Goal: Navigation & Orientation: Go to known website

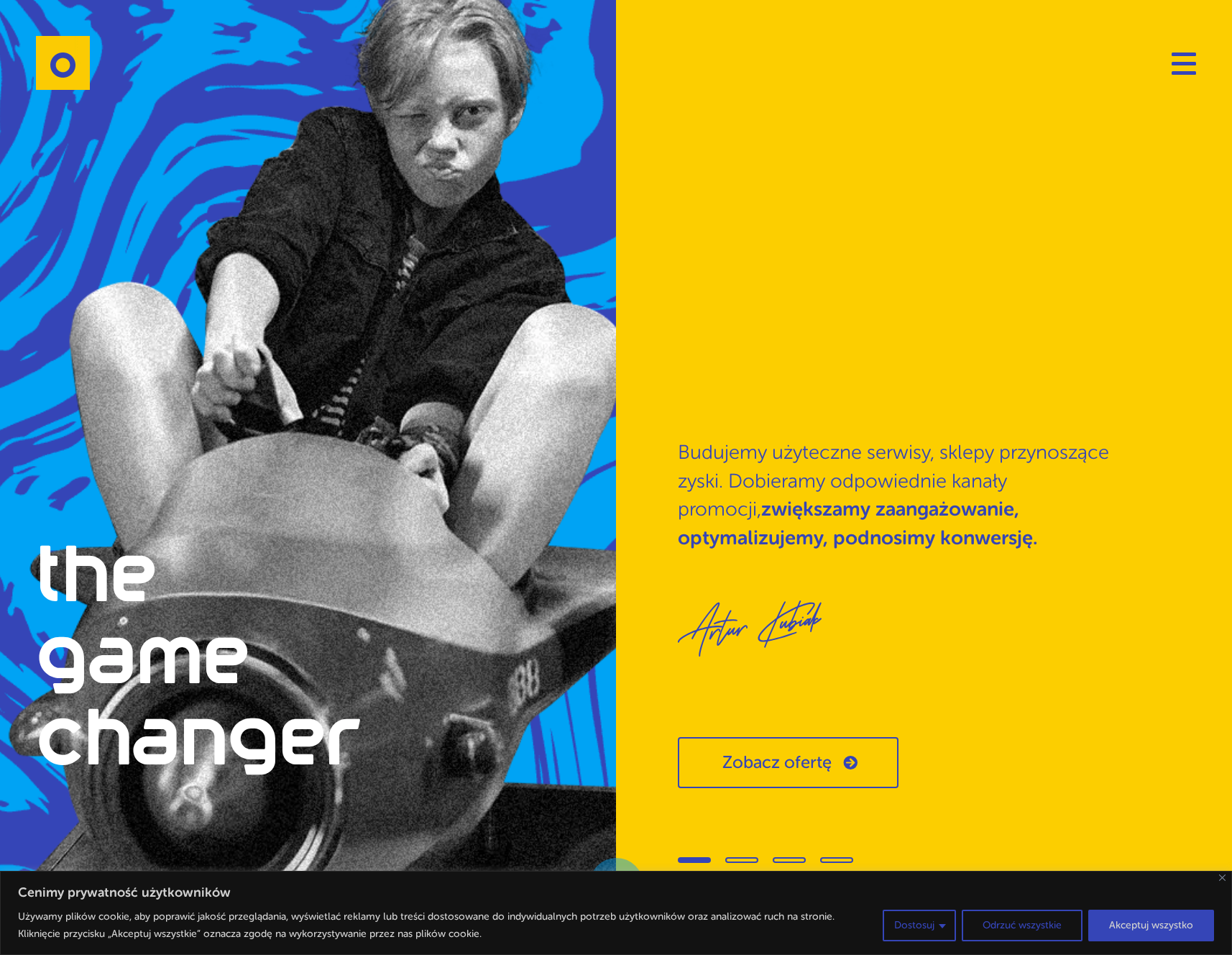
click at [756, 778] on link "Zobacz ofertę" at bounding box center [788, 762] width 221 height 51
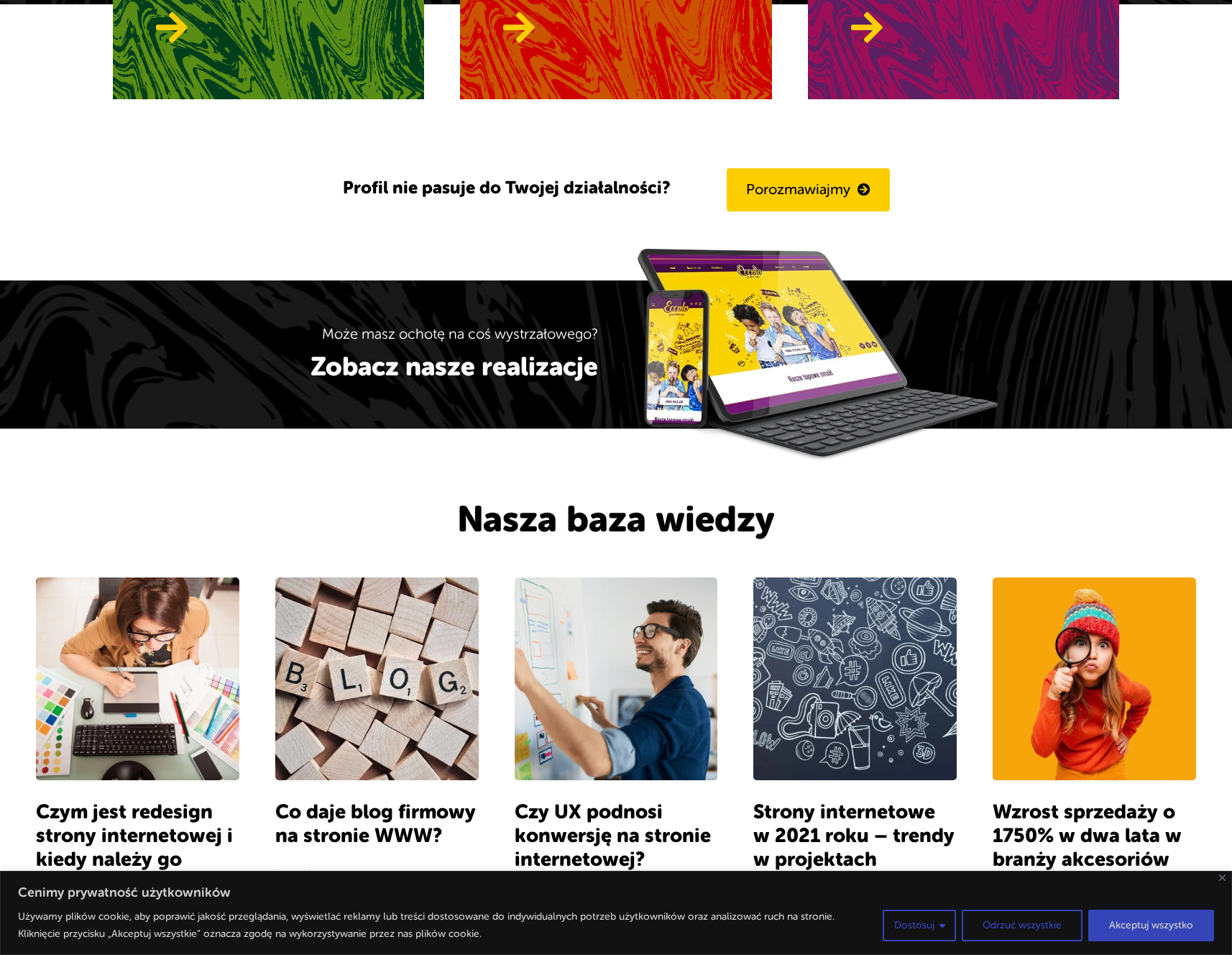
scroll to position [1645, 0]
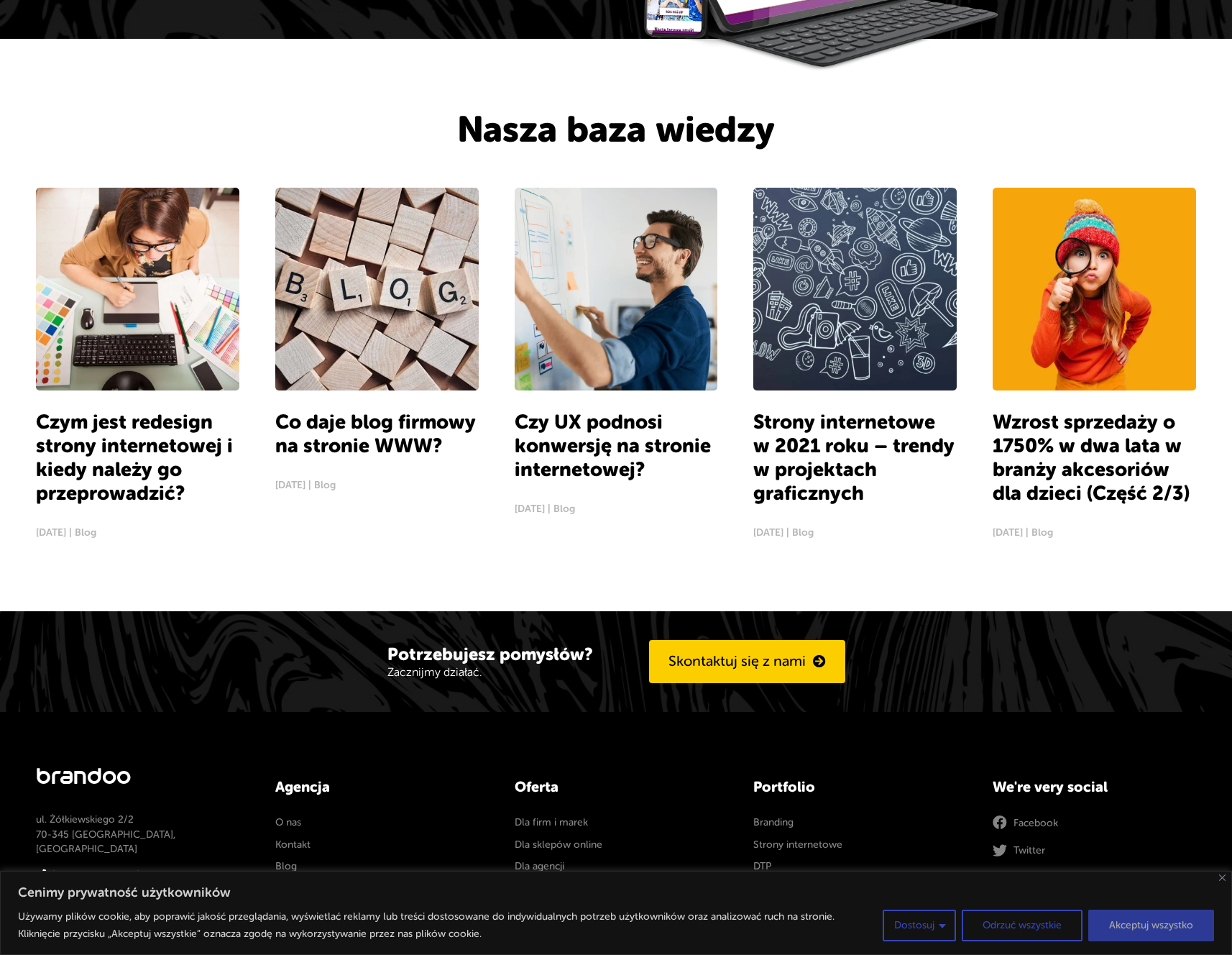
click at [1109, 916] on button "Akceptuj wszystko" at bounding box center [1150, 925] width 125 height 32
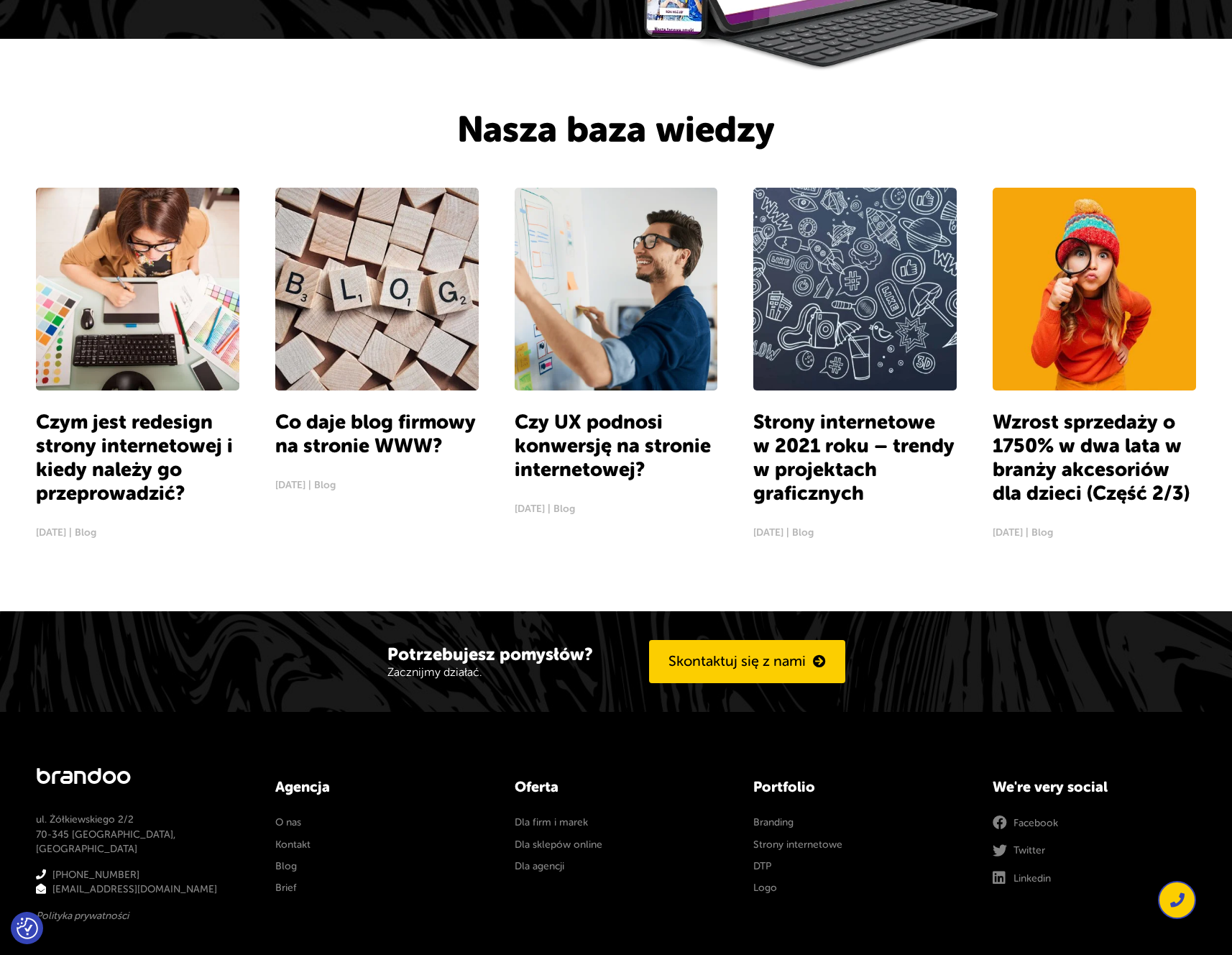
click at [84, 788] on p "brandoo" at bounding box center [84, 777] width 95 height 23
click at [1031, 873] on span "Linkedin" at bounding box center [1032, 878] width 37 height 15
